Goal: Information Seeking & Learning: Learn about a topic

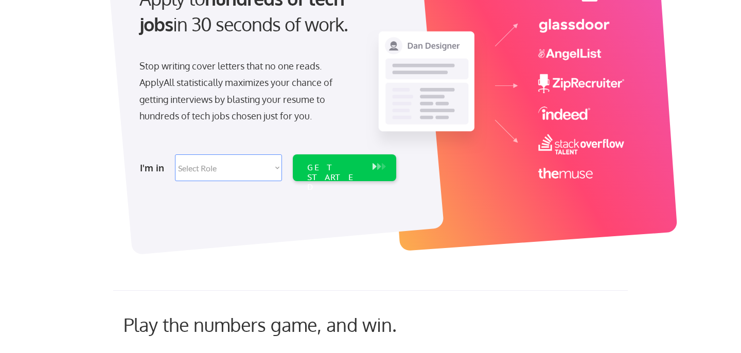
scroll to position [130, 0]
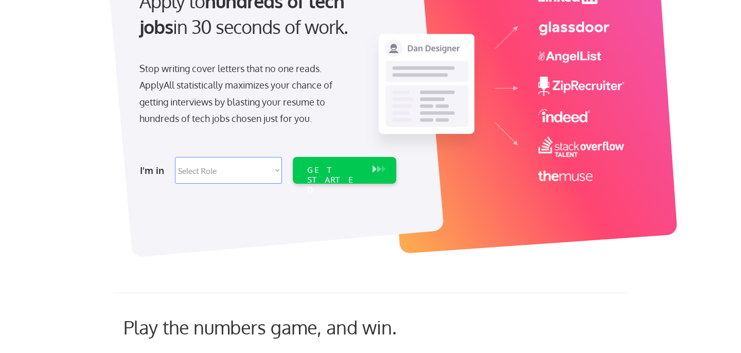
click at [227, 169] on select "Select Role Software Engineering Product Management Customer Success Sales UI/U…" at bounding box center [228, 170] width 107 height 27
select select ""engineering""
click at [175, 157] on select "Select Role Software Engineering Product Management Customer Success Sales UI/U…" at bounding box center [228, 170] width 107 height 27
select select ""engineering""
click at [317, 175] on div "GET STARTED" at bounding box center [334, 170] width 65 height 27
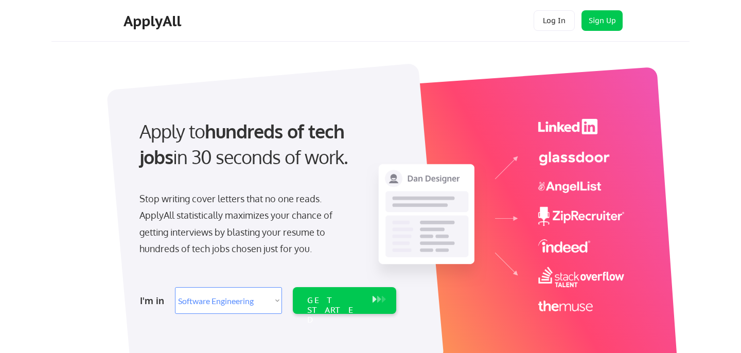
select select ""engineering""
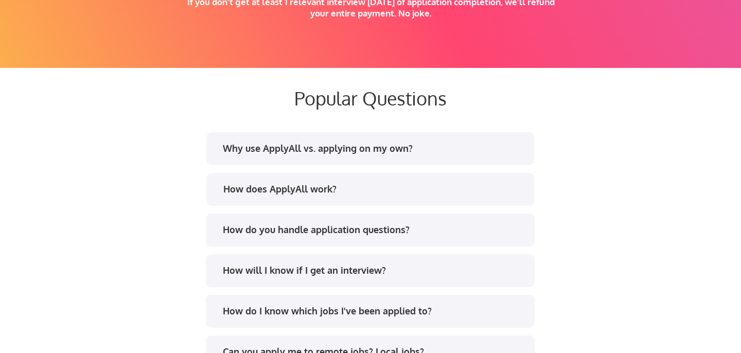
scroll to position [1939, 0]
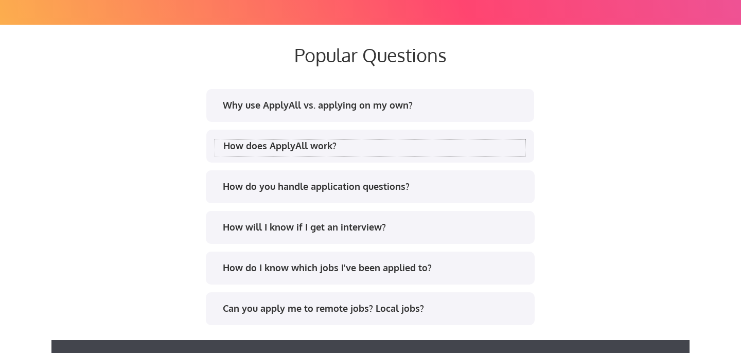
click at [291, 148] on div "How does ApplyAll work?" at bounding box center [374, 145] width 302 height 13
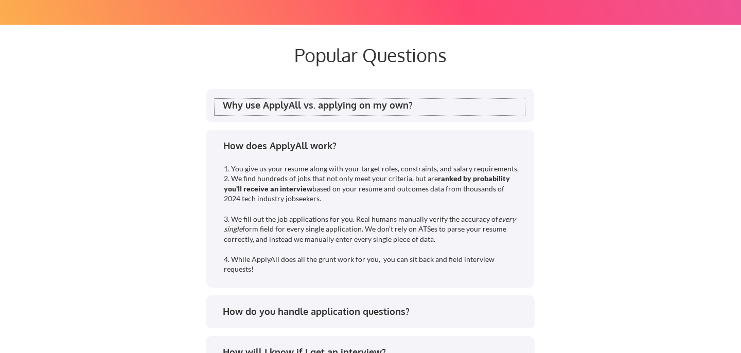
click at [299, 110] on div "Why use ApplyAll vs. applying on my own?" at bounding box center [374, 105] width 302 height 13
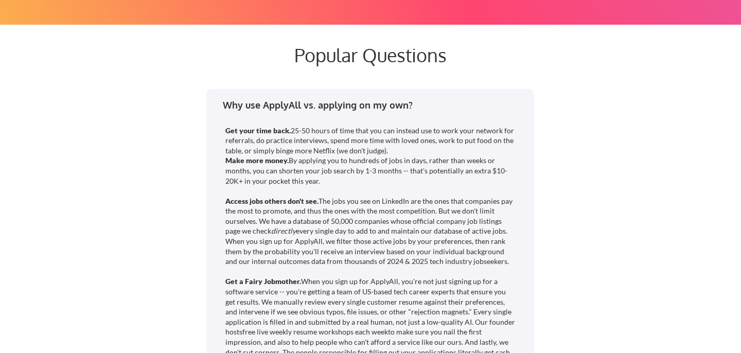
click at [299, 110] on div "Why use ApplyAll vs. applying on my own?" at bounding box center [374, 105] width 302 height 13
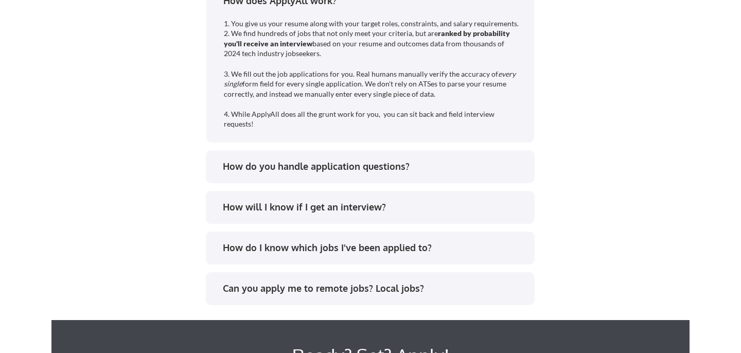
scroll to position [2123, 0]
